Goal: Register for event/course

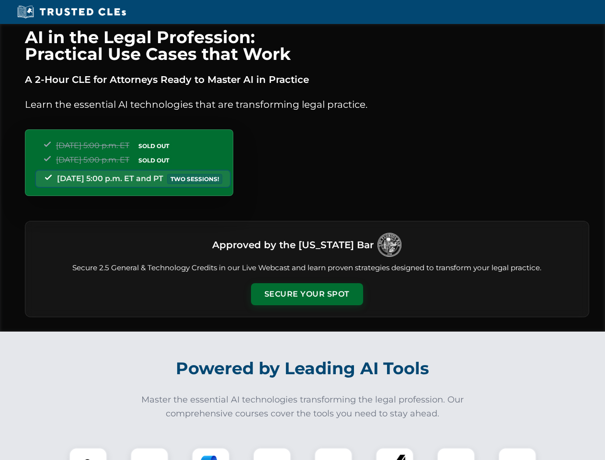
click at [307, 294] on button "Secure Your Spot" at bounding box center [307, 294] width 112 height 22
click at [88, 454] on img at bounding box center [88, 467] width 28 height 28
click at [149, 454] on div at bounding box center [149, 466] width 38 height 38
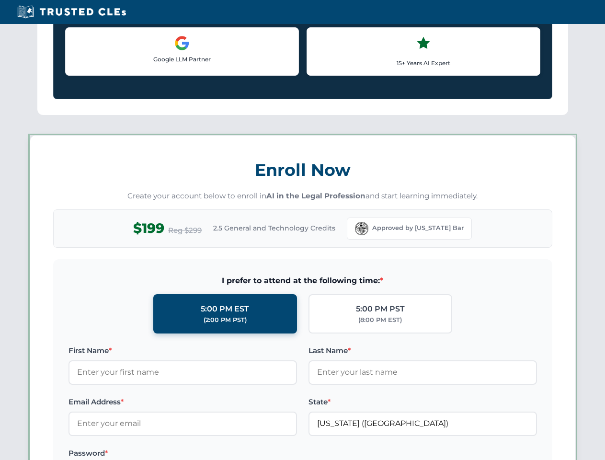
click at [272, 454] on label "Password *" at bounding box center [182, 452] width 228 height 11
